Goal: Find specific page/section: Find specific page/section

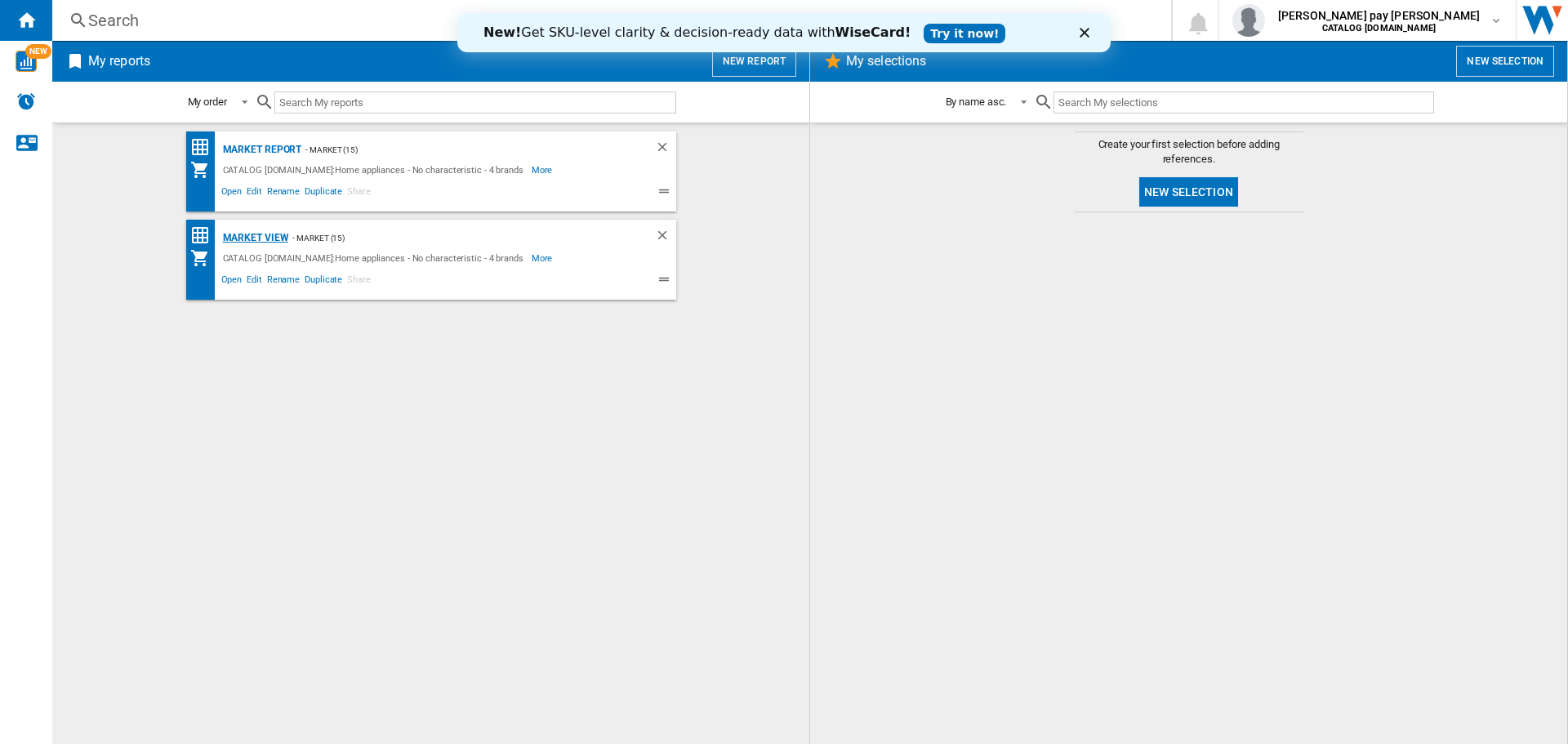
click at [253, 237] on div "Market view" at bounding box center [254, 237] width 70 height 20
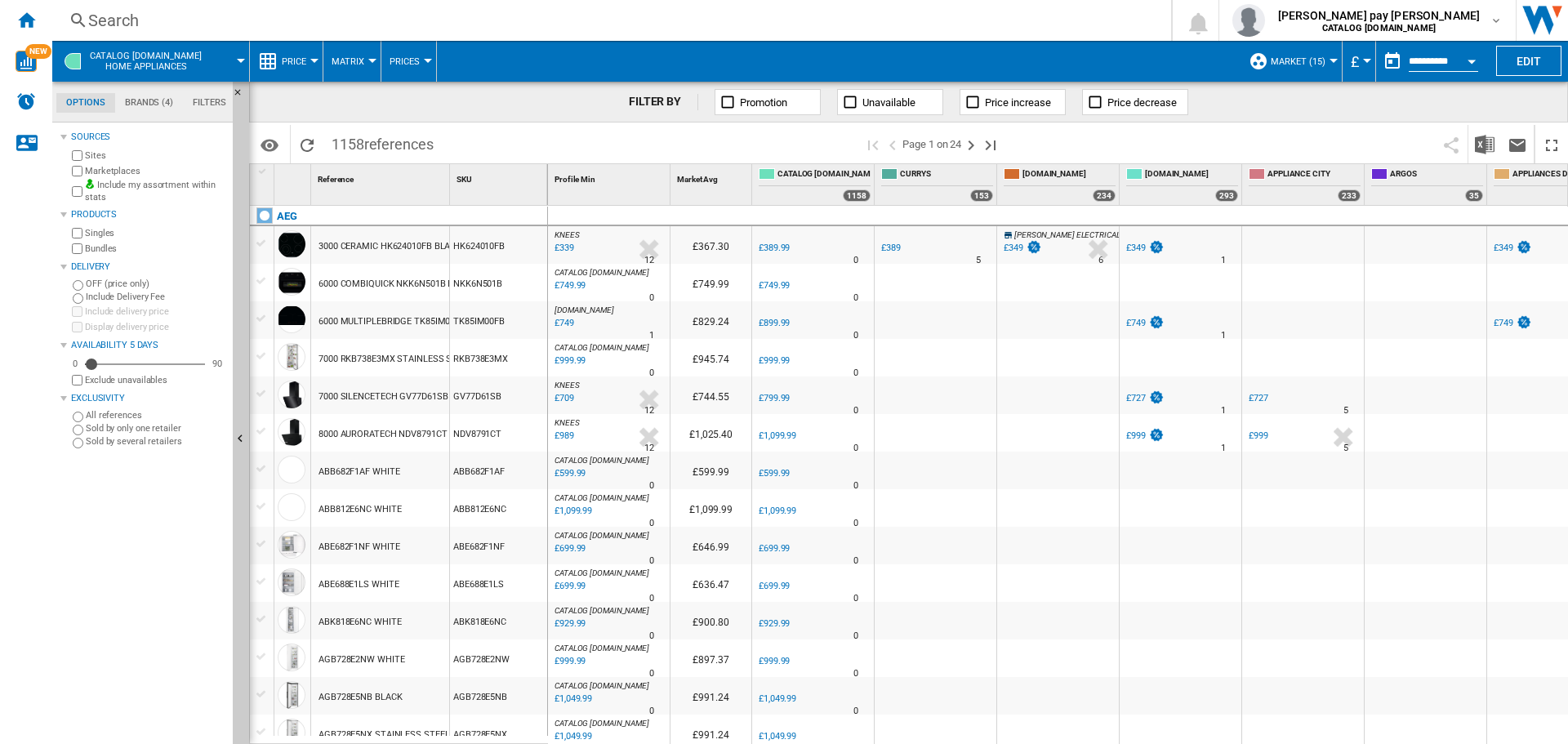
click at [316, 10] on div "Search" at bounding box center [608, 20] width 1041 height 23
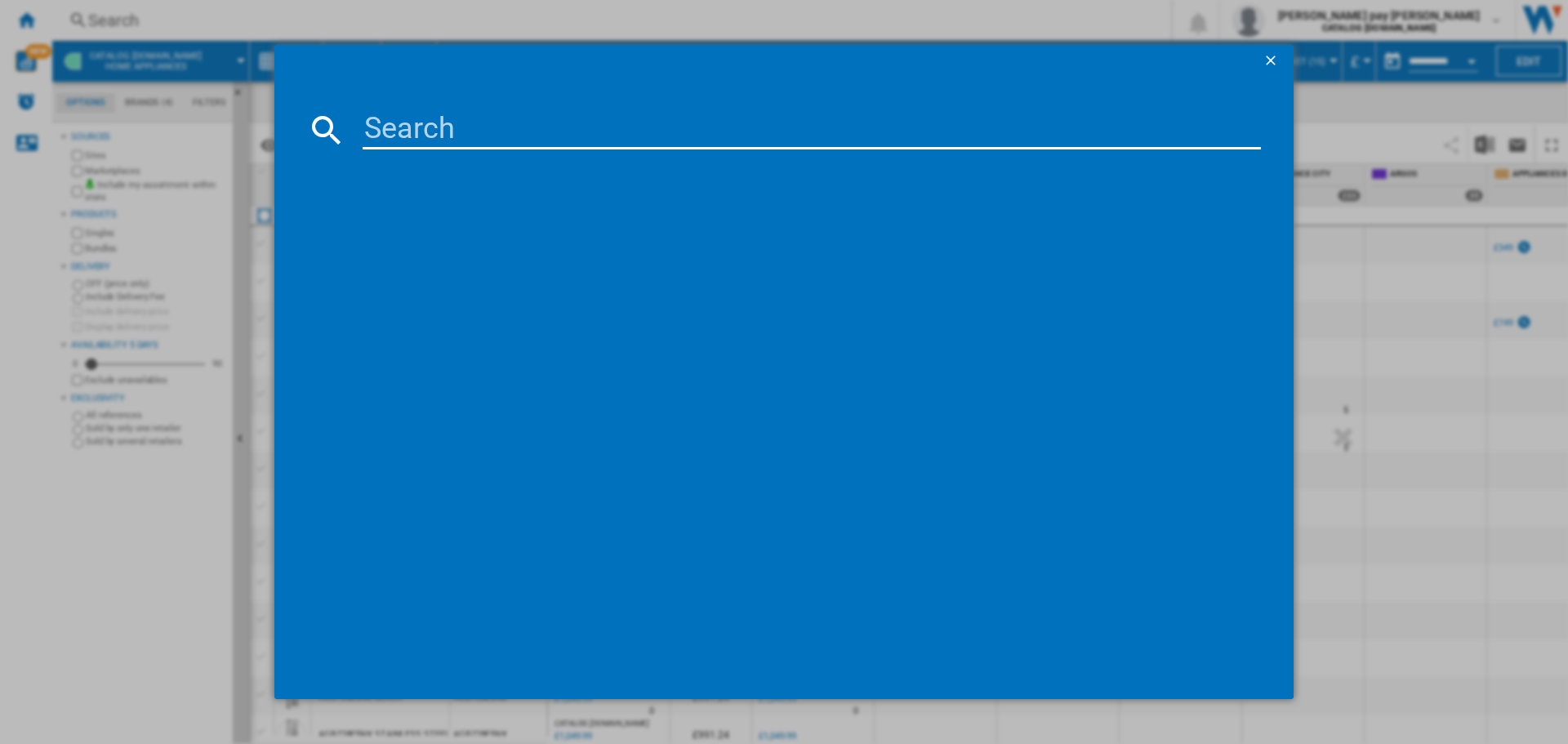
click at [460, 131] on input at bounding box center [812, 130] width 899 height 39
paste input "TR708L0B."
type input "TR708L0B"
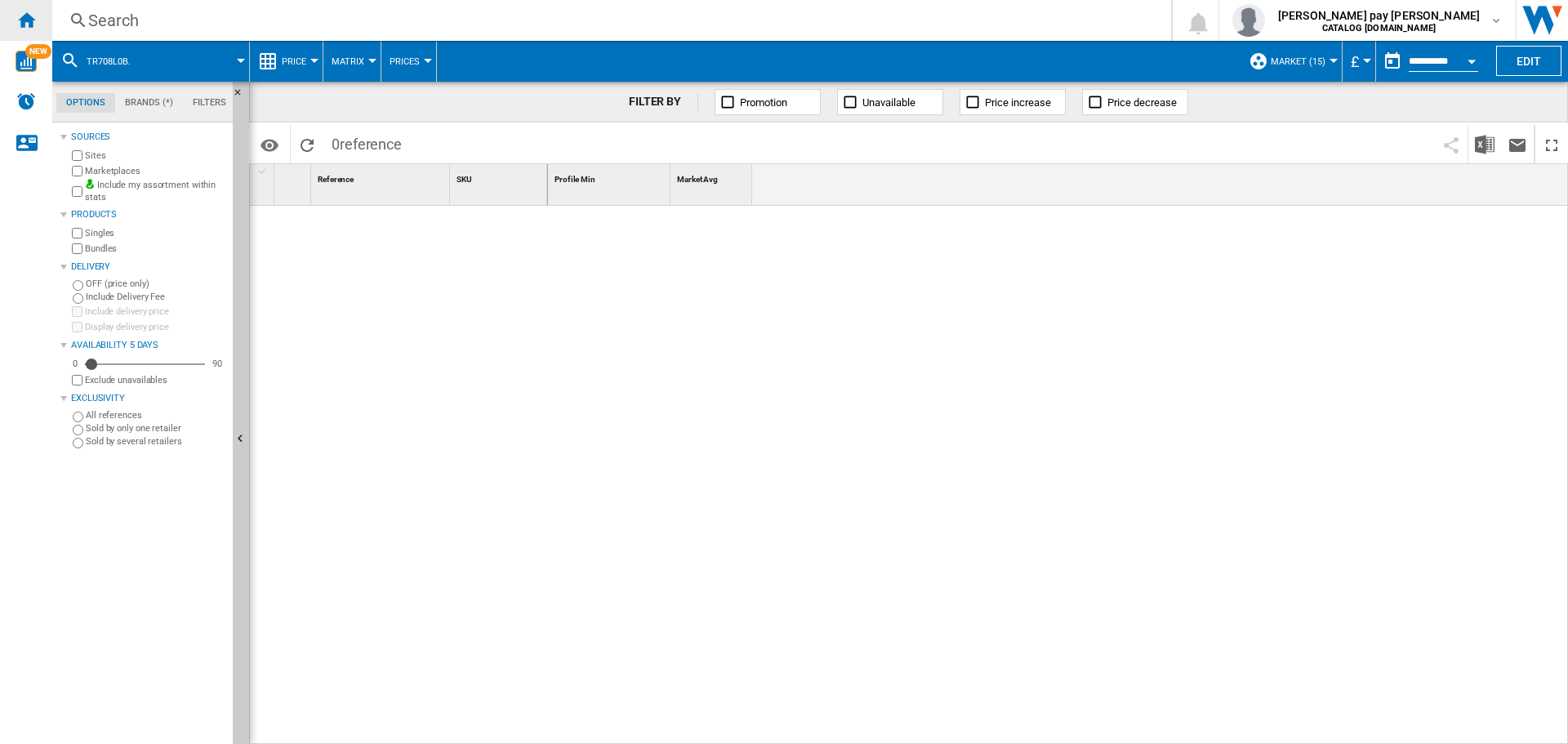
click at [27, 12] on ng-md-icon "Home" at bounding box center [26, 19] width 20 height 20
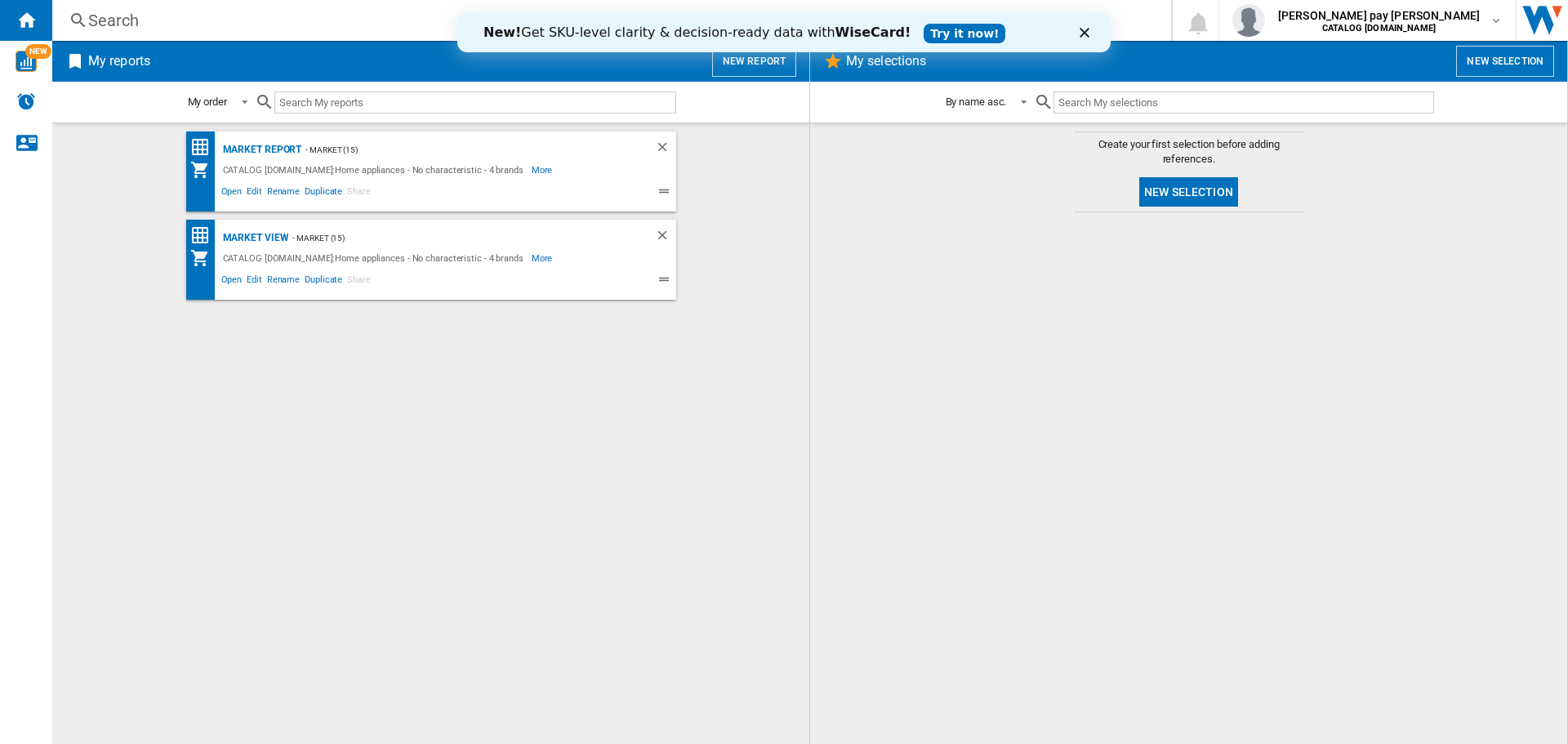
click at [265, 216] on div "Market Report - Market (15) CATALOG [DOMAIN_NAME]:Home appliances - No characte…" at bounding box center [430, 433] width 724 height 605
click at [266, 234] on div "Market view" at bounding box center [254, 237] width 70 height 20
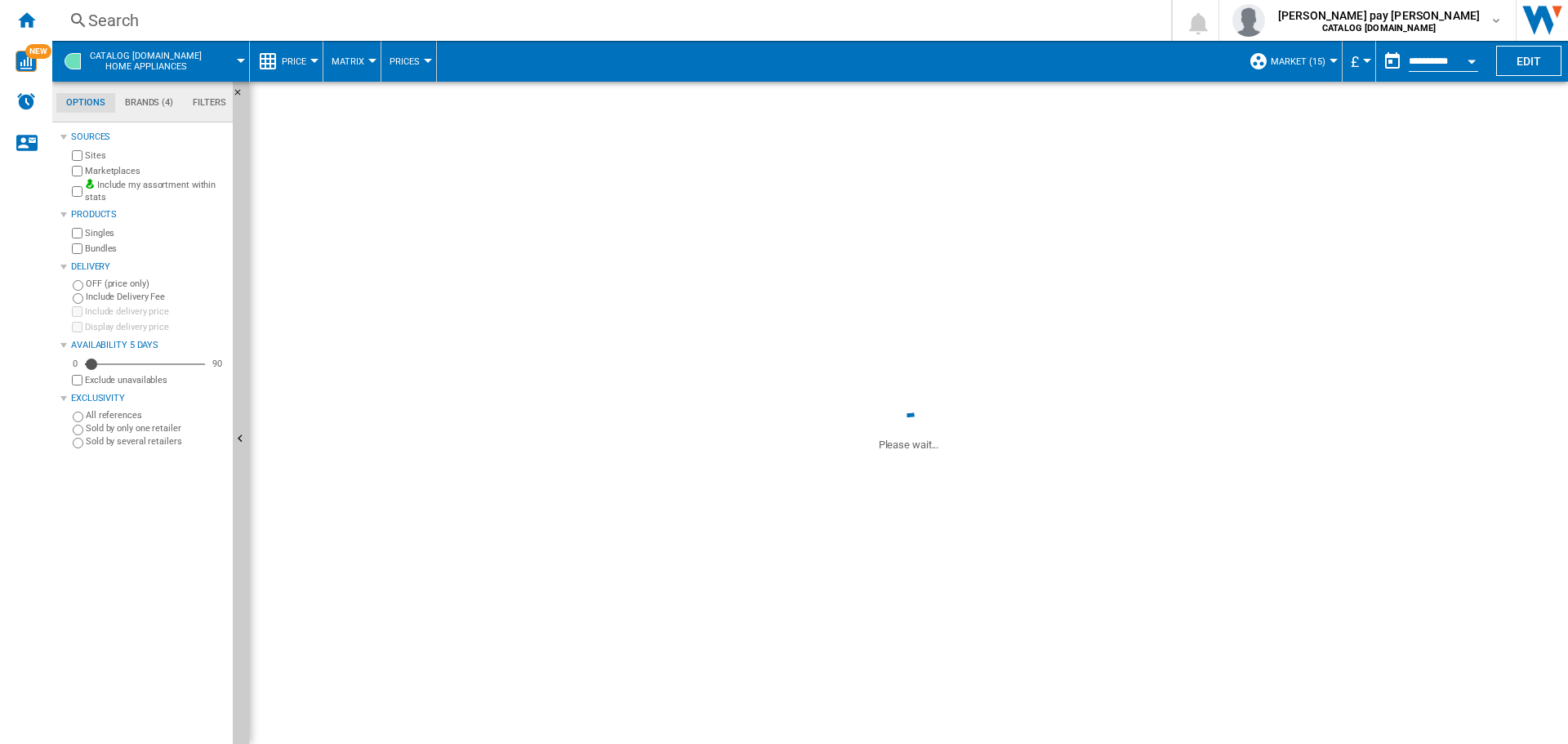
click at [402, 14] on div "Search" at bounding box center [608, 20] width 1041 height 23
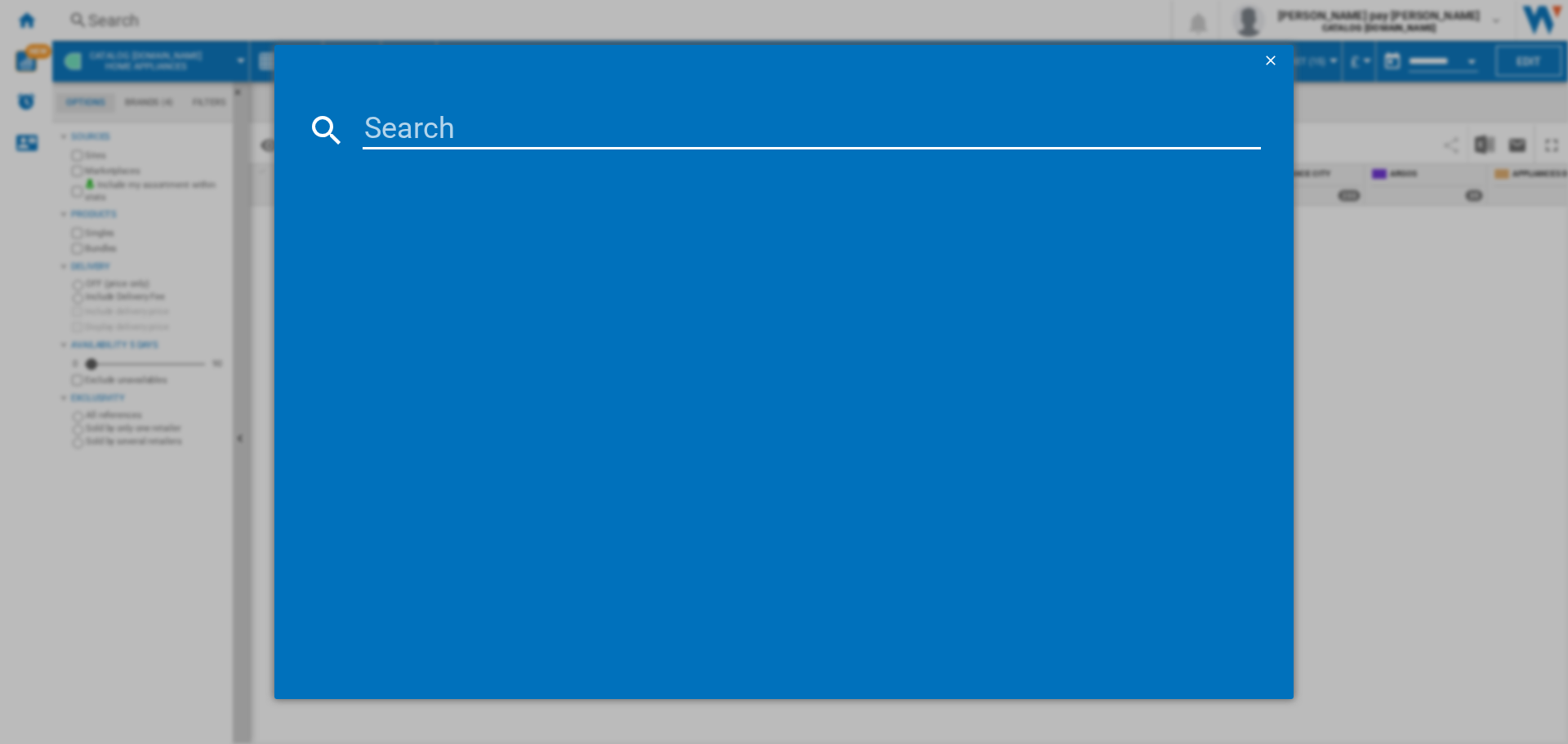
click at [447, 140] on input at bounding box center [812, 130] width 899 height 39
type input "TR708L0B."
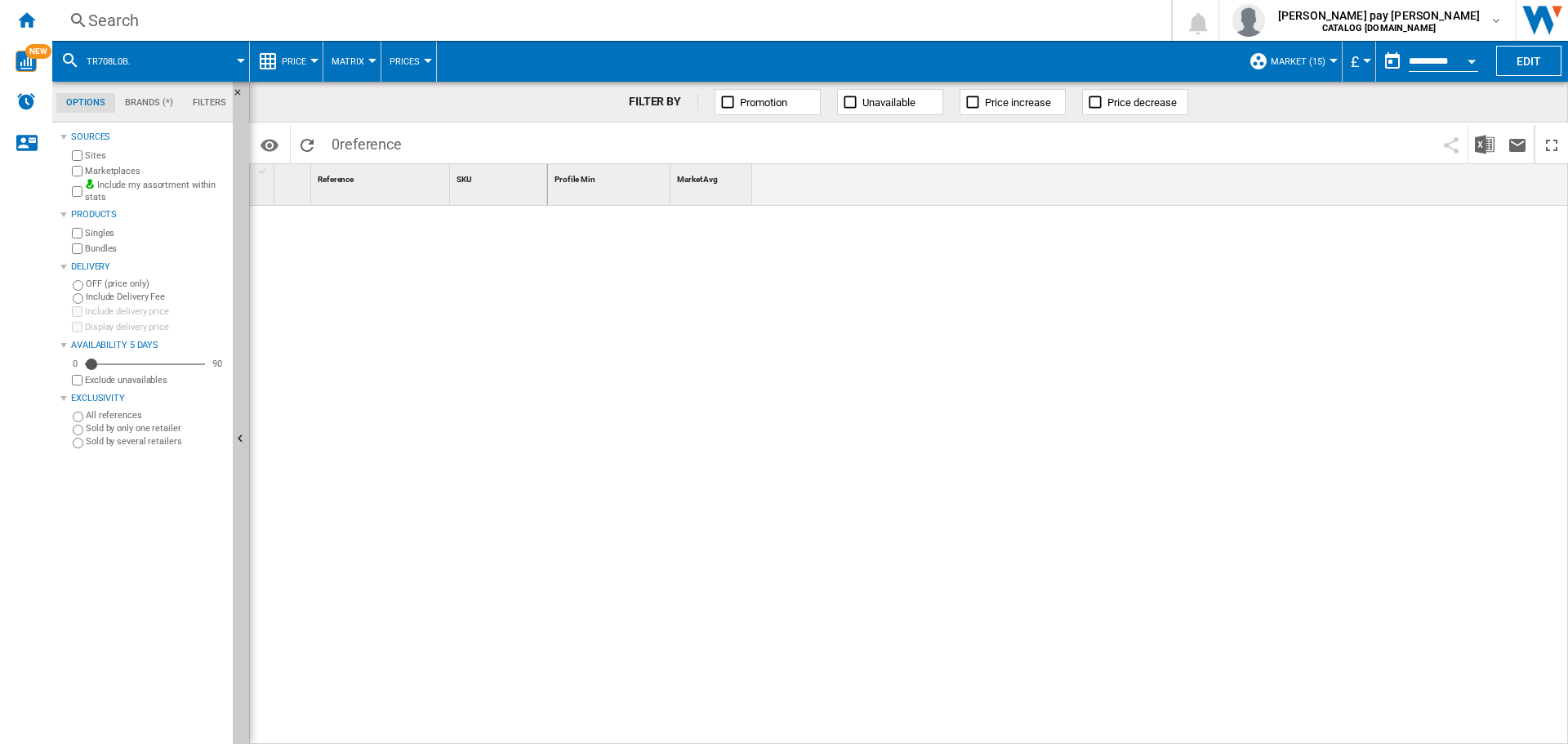
click at [258, 7] on div "Search Search 0 [PERSON_NAME] pay [PERSON_NAME] CATALOG [DOMAIN_NAME] CATALOG […" at bounding box center [810, 20] width 1516 height 41
click at [115, 62] on span "TR708L0B." at bounding box center [109, 61] width 44 height 10
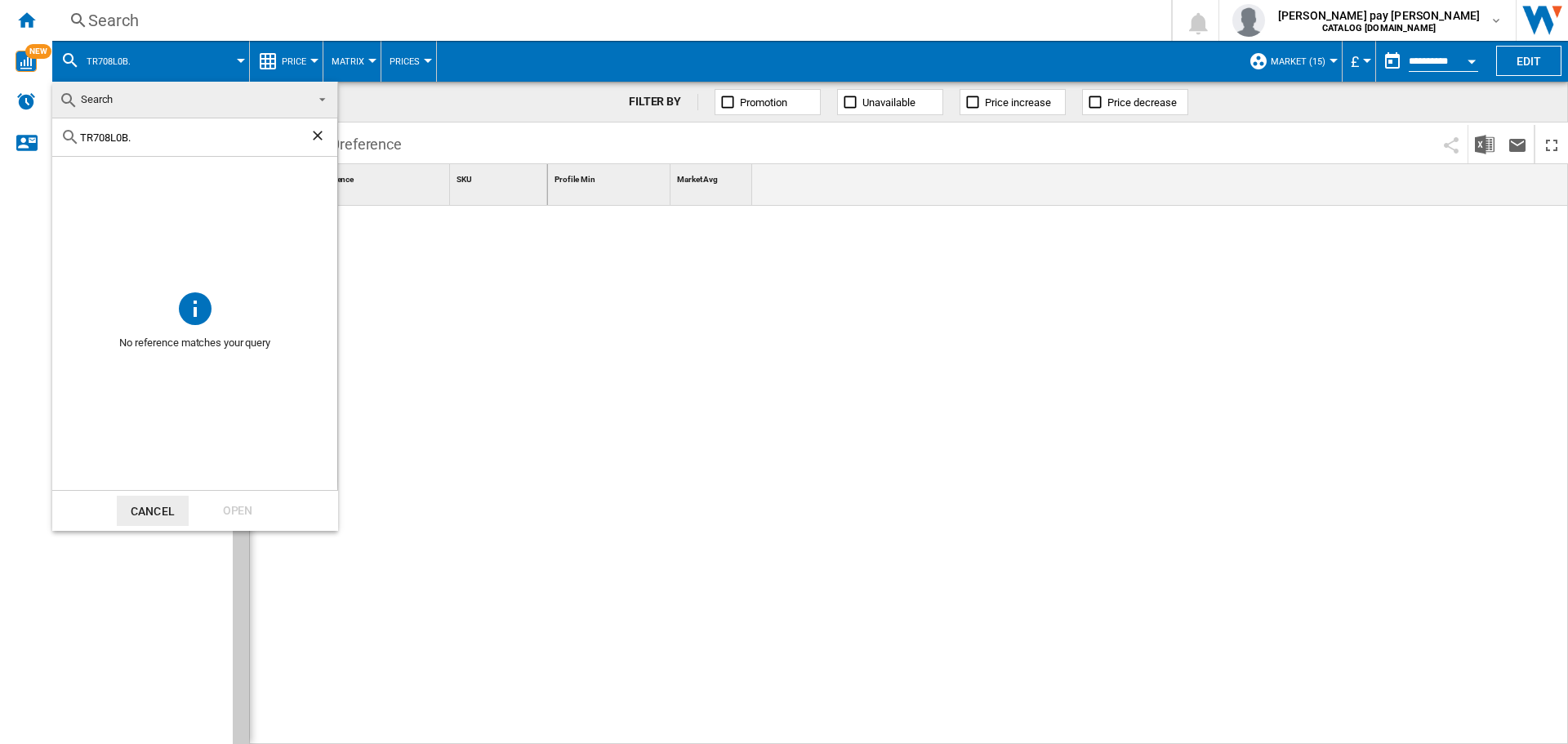
click at [175, 139] on input "TR708L0B." at bounding box center [194, 137] width 229 height 12
type input "TR708L0B"
click at [135, 179] on div "AEG TR708L0B WHITE" at bounding box center [222, 175] width 226 height 16
click at [221, 503] on div "Open" at bounding box center [237, 512] width 71 height 30
